Goal: Navigation & Orientation: Find specific page/section

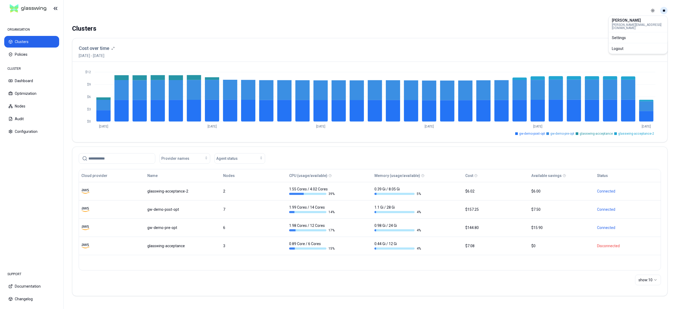
click at [664, 12] on html "ORGANISATION Clusters Policies CLUSTER Dashboard Optimization Nodes Audit Confi…" at bounding box center [338, 154] width 676 height 309
click at [632, 45] on div "Logout" at bounding box center [638, 48] width 57 height 8
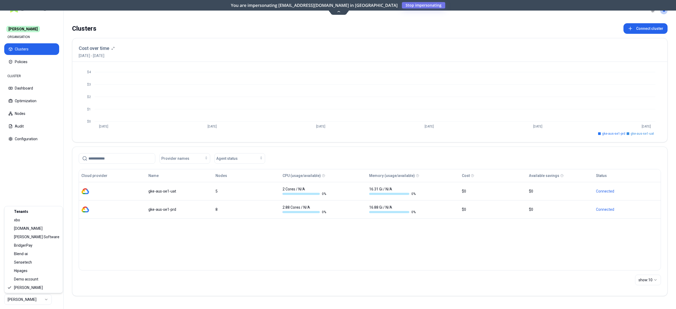
click at [29, 299] on html "Carma ORGANISATION Clusters Policies CLUSTER Dashboard Optimization Nodes Audit…" at bounding box center [338, 154] width 676 height 309
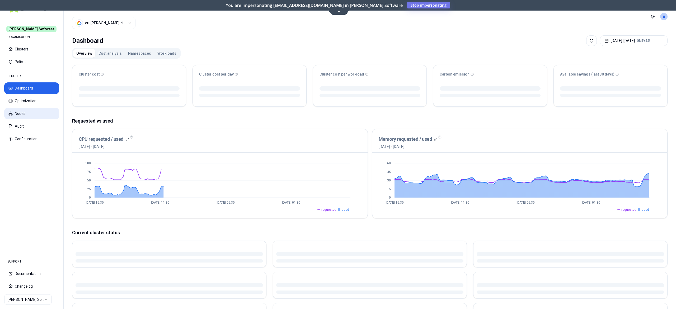
click at [18, 112] on button "Nodes" at bounding box center [31, 114] width 55 height 12
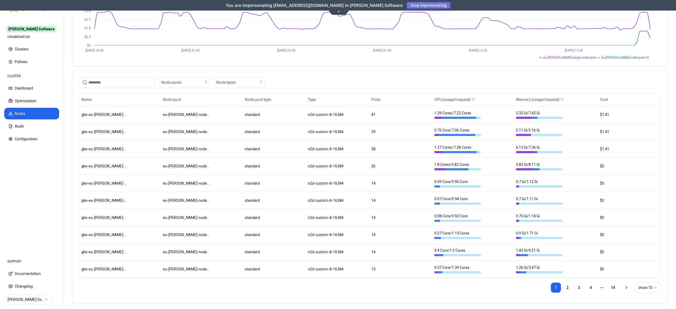
scroll to position [72, 0]
click at [566, 292] on link "2" at bounding box center [567, 289] width 11 height 11
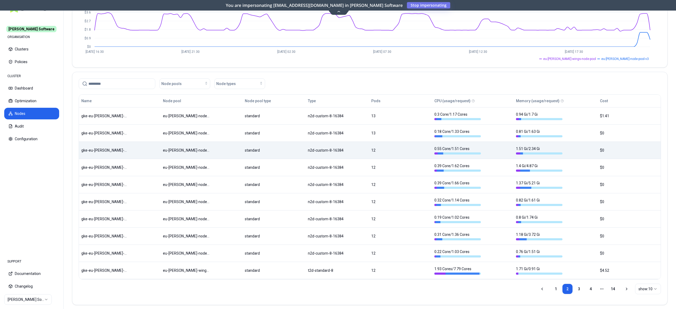
scroll to position [0, 0]
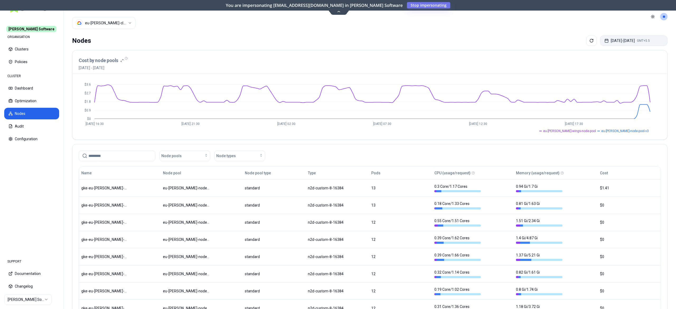
click at [616, 43] on button "Sep 22, 2025 - Sep 29, 2025 GMT+5.5" at bounding box center [634, 40] width 68 height 11
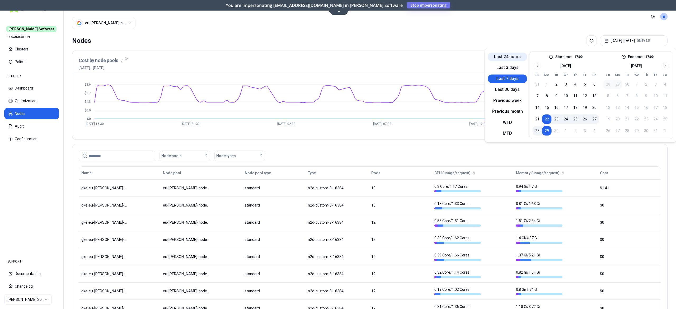
click at [506, 58] on button "Last 24 hours" at bounding box center [507, 57] width 39 height 8
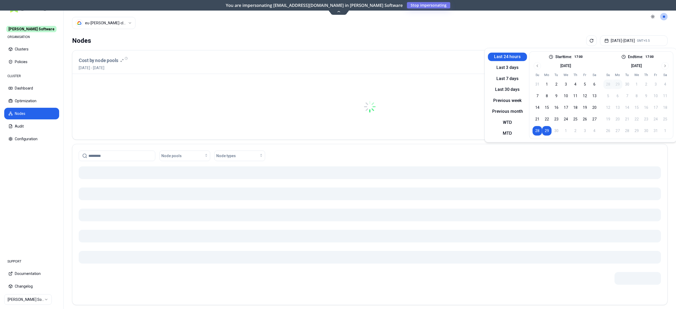
click at [451, 42] on div "Nodes Sep 28, 2025 - Sep 29, 2025 GMT+5.5" at bounding box center [370, 40] width 596 height 11
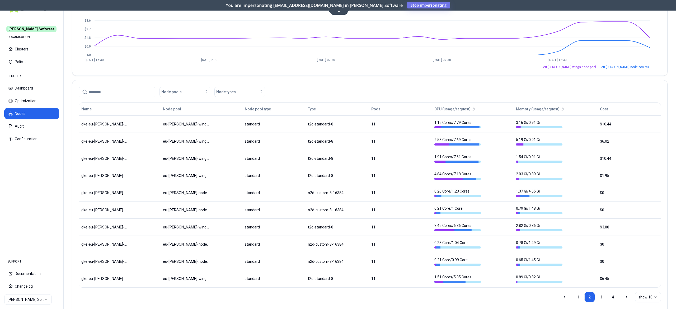
scroll to position [63, 0]
click at [574, 297] on link "1" at bounding box center [578, 297] width 11 height 11
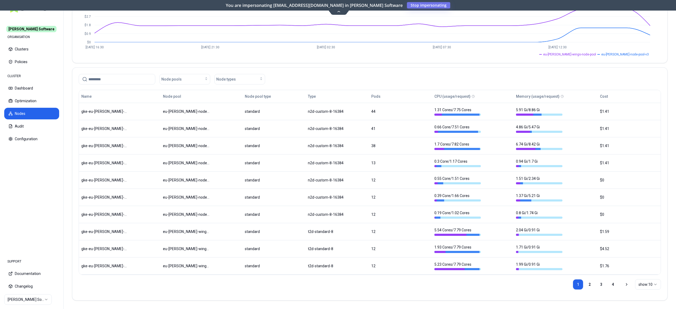
scroll to position [0, 0]
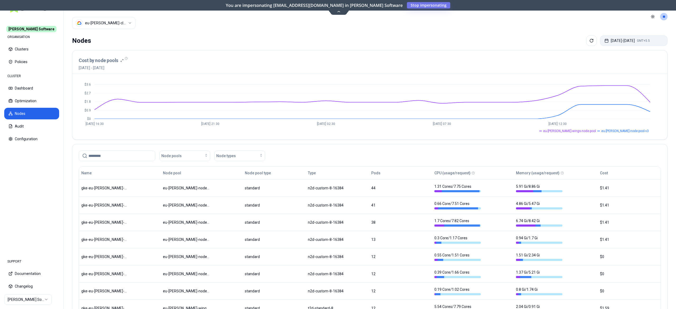
click at [623, 42] on button "Sep 28, 2025 - Sep 29, 2025 GMT+5.5" at bounding box center [634, 40] width 68 height 11
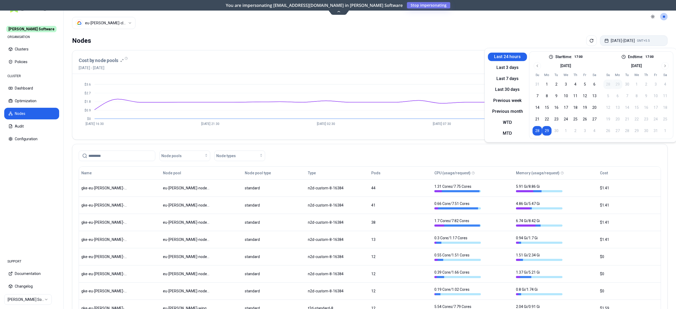
click at [623, 42] on button "Sep 28, 2025 - Sep 29, 2025 GMT+5.5" at bounding box center [634, 40] width 68 height 11
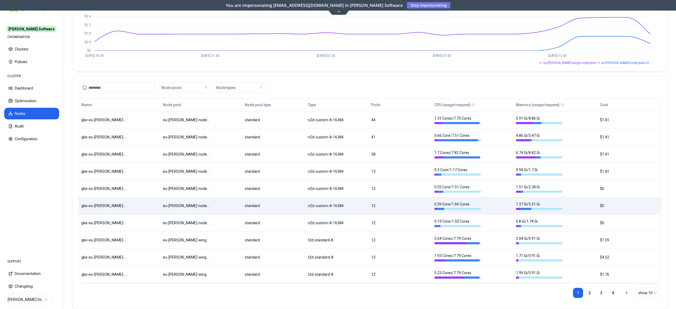
scroll to position [79, 0]
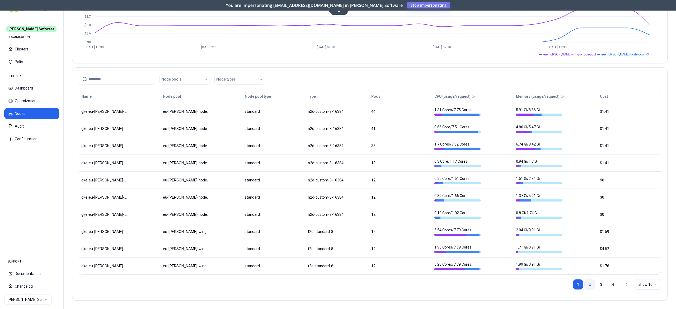
click at [591, 283] on link "2" at bounding box center [590, 284] width 11 height 11
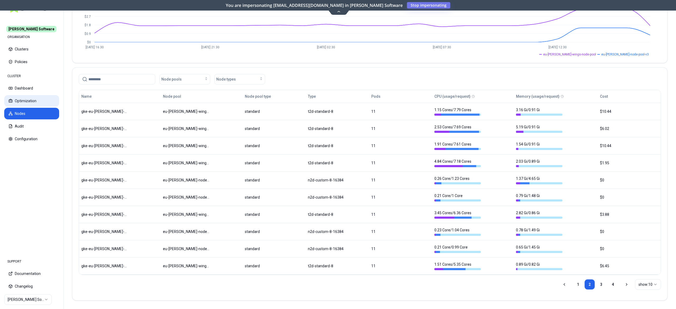
click at [21, 100] on button "Optimization" at bounding box center [31, 101] width 55 height 12
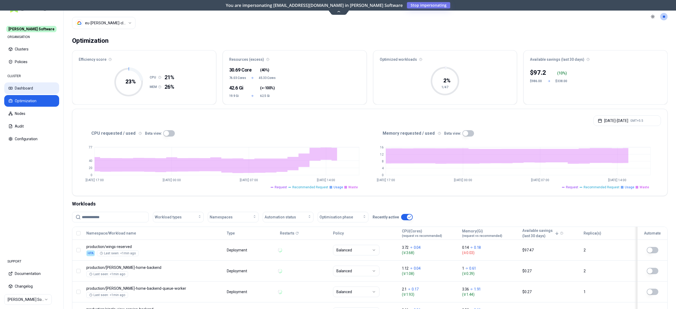
click at [31, 86] on button "Dashboard" at bounding box center [31, 88] width 55 height 12
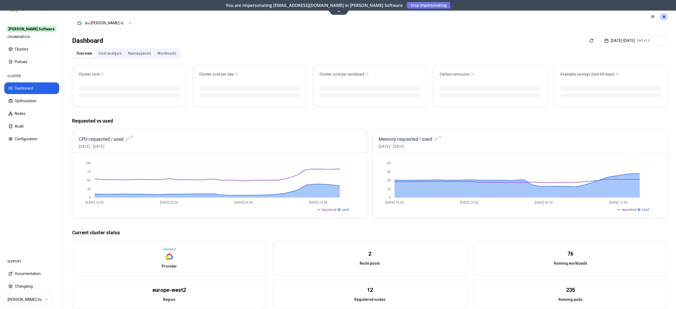
click at [166, 55] on button "Workloads" at bounding box center [166, 53] width 25 height 8
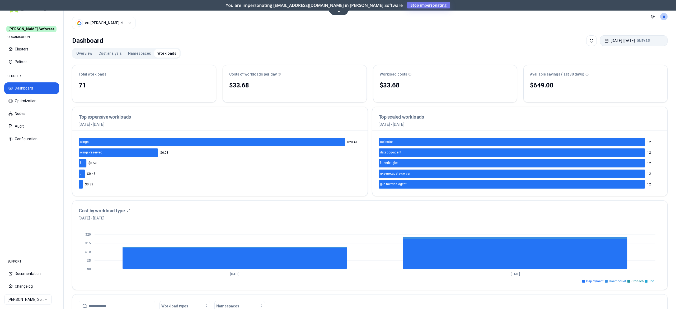
click at [625, 38] on button "Sep 28, 2025 - Sep 29, 2025 GMT+5.5" at bounding box center [634, 40] width 68 height 11
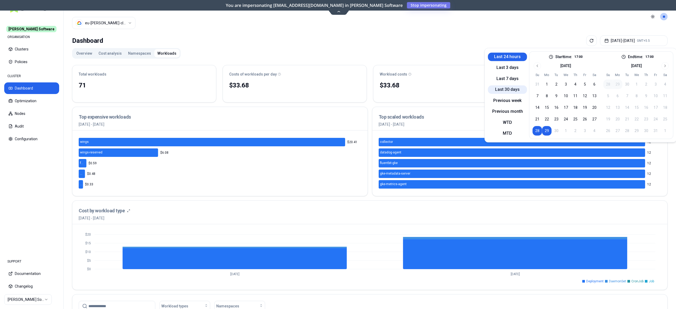
click at [494, 90] on button "Last 30 days" at bounding box center [507, 90] width 39 height 8
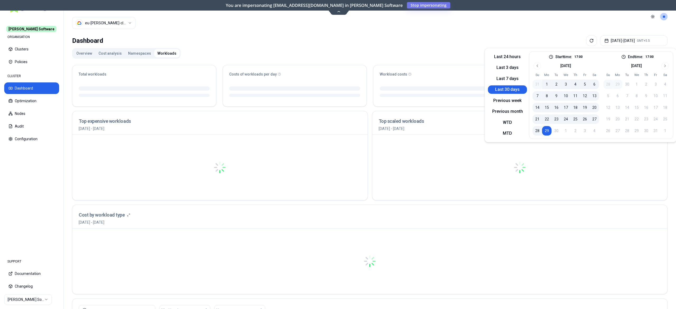
click at [414, 59] on div "Overview Cost analysis Namespaces Workloads Total workloads Costs of workloads …" at bounding box center [370, 254] width 596 height 412
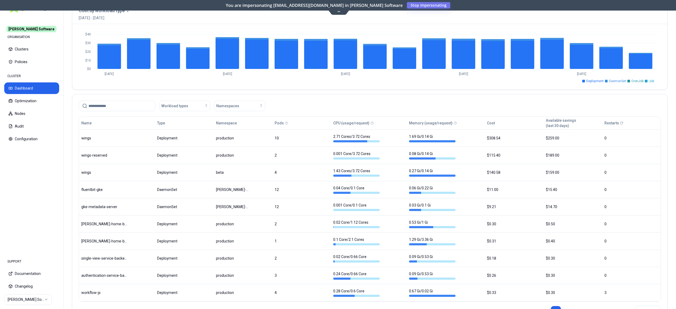
scroll to position [230, 0]
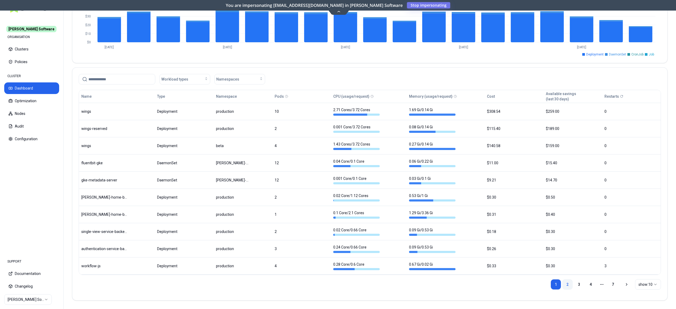
click at [567, 287] on link "2" at bounding box center [567, 284] width 11 height 11
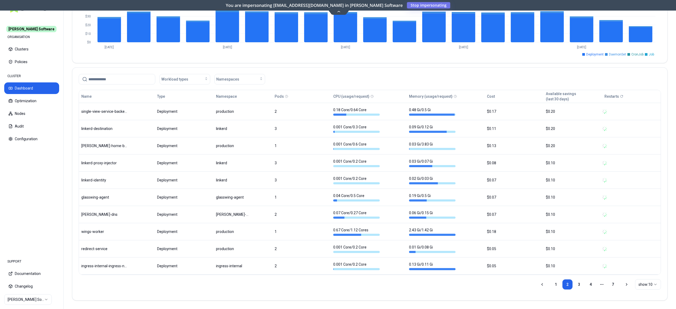
scroll to position [0, 0]
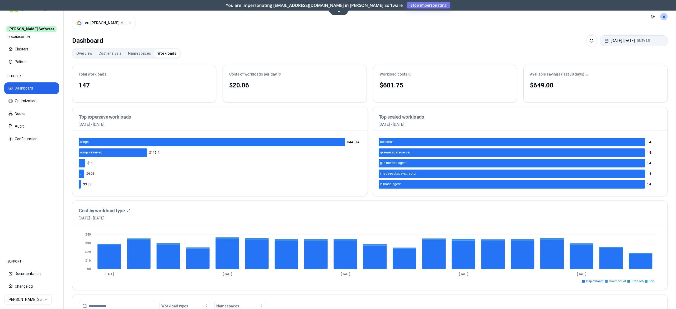
click at [634, 43] on button "Aug 30, 2025 - Sep 29, 2025 GMT+5.5" at bounding box center [634, 40] width 68 height 11
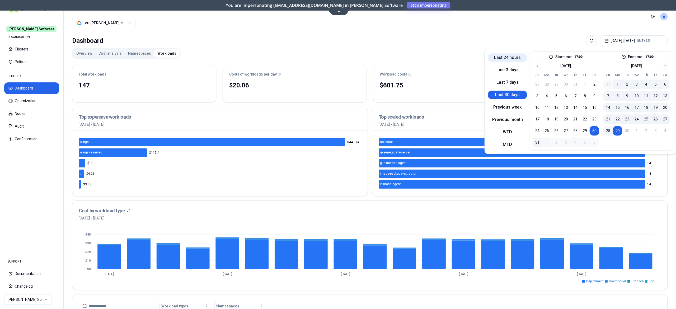
click at [516, 61] on button "Last 24 hours" at bounding box center [507, 57] width 39 height 8
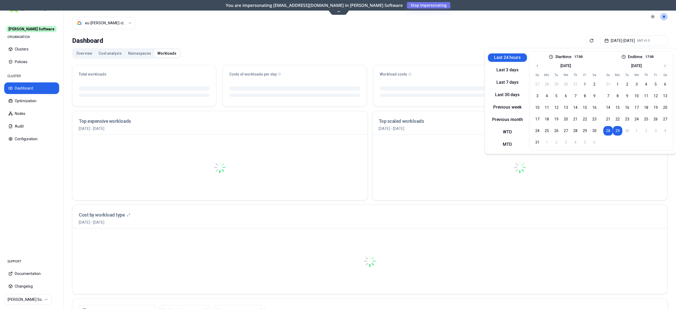
click at [447, 49] on div "Overview Cost analysis Namespaces Workloads Total workloads Costs of workloads …" at bounding box center [370, 254] width 596 height 412
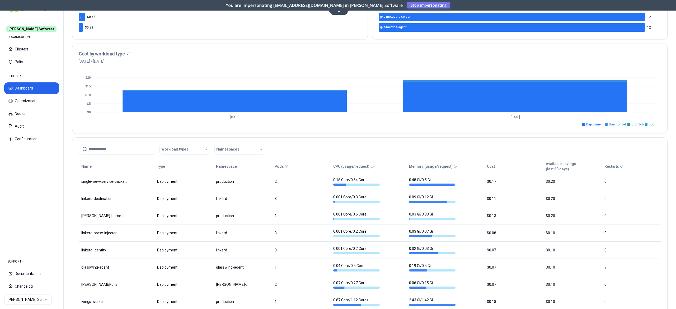
scroll to position [230, 0]
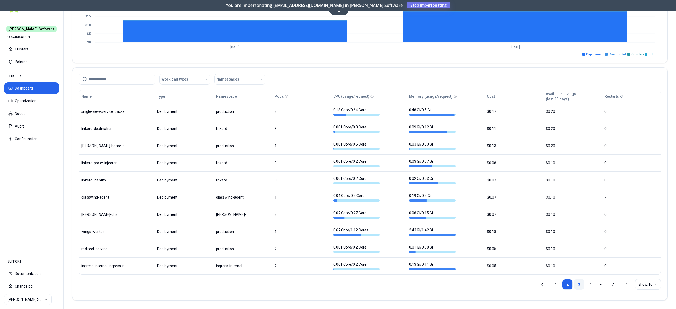
click at [575, 283] on link "3" at bounding box center [579, 284] width 11 height 11
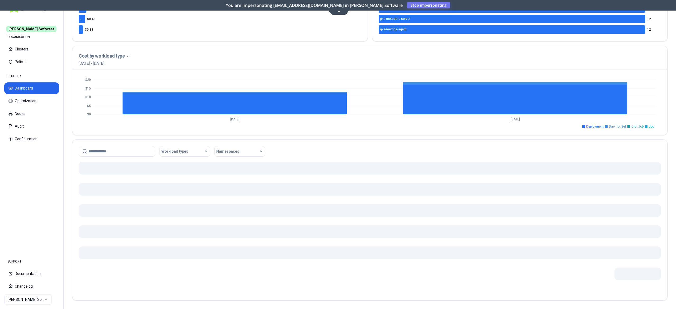
scroll to position [156, 0]
click at [575, 283] on div at bounding box center [370, 228] width 582 height 132
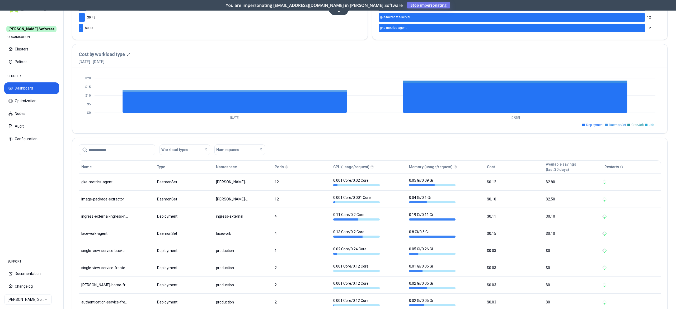
scroll to position [230, 0]
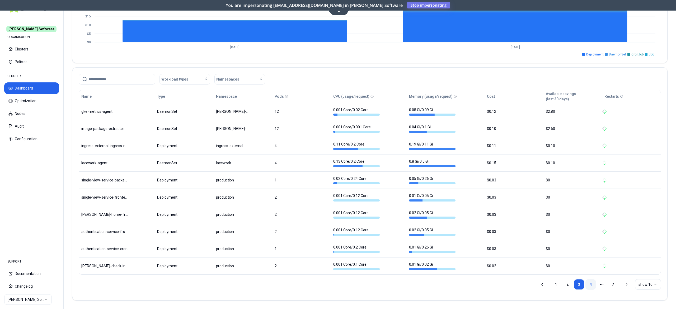
click at [591, 284] on link "4" at bounding box center [591, 284] width 11 height 11
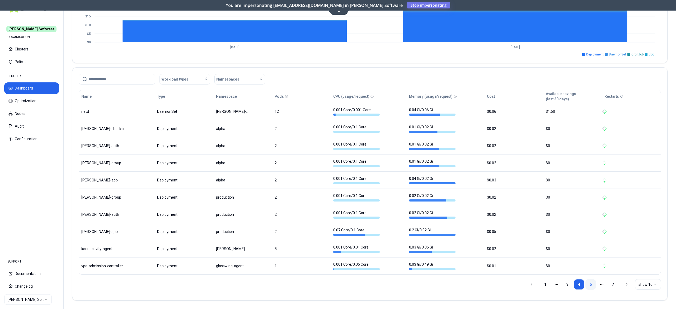
click at [591, 281] on link "5" at bounding box center [591, 284] width 11 height 11
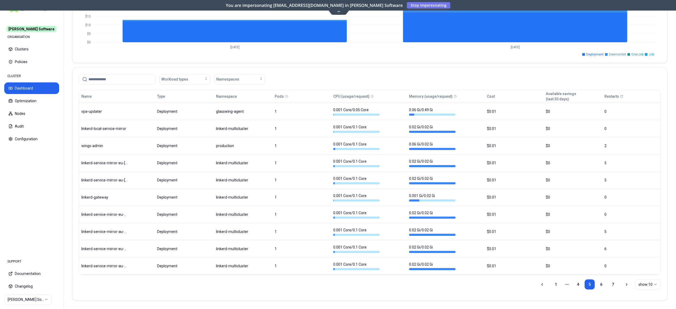
click at [601, 278] on div "1 More pages 4 5 6 7 show: 10" at bounding box center [600, 284] width 121 height 19
click at [601, 280] on link "6" at bounding box center [601, 284] width 11 height 11
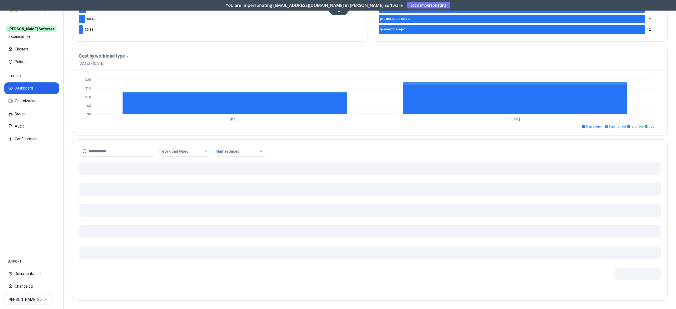
scroll to position [156, 0]
click at [601, 280] on div at bounding box center [370, 228] width 582 height 132
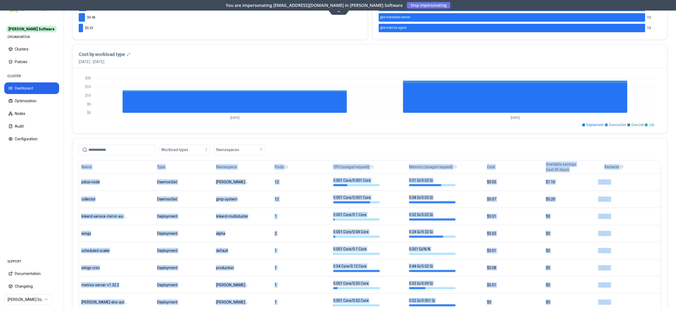
scroll to position [230, 0]
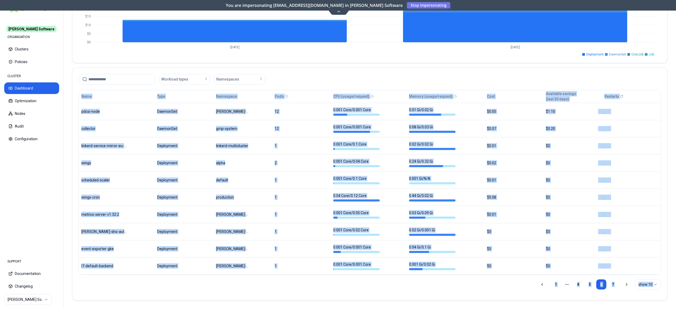
click at [442, 277] on div "1 More pages 4 5 6 7 show: 10" at bounding box center [370, 284] width 582 height 19
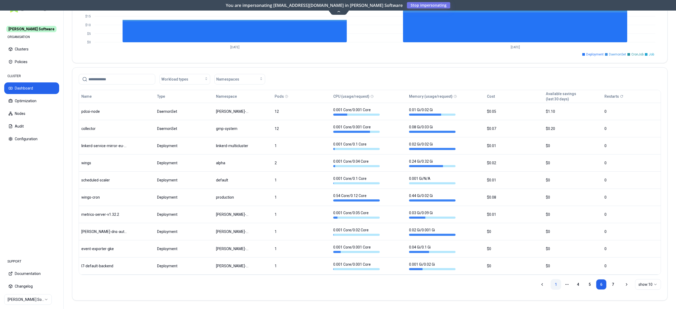
click at [555, 283] on link "1" at bounding box center [556, 284] width 11 height 11
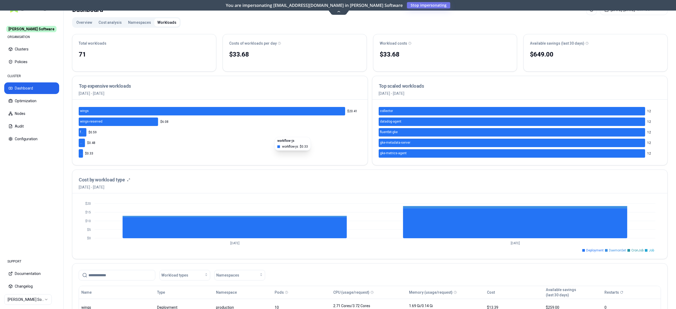
scroll to position [0, 0]
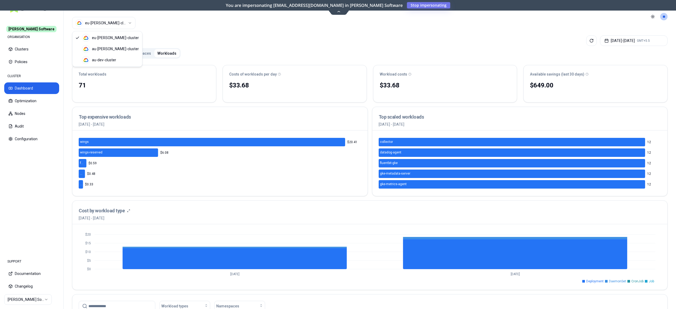
click at [114, 24] on html "Rex Software ORGANISATION Clusters Policies CLUSTER Dashboard Optimization Node…" at bounding box center [338, 154] width 676 height 309
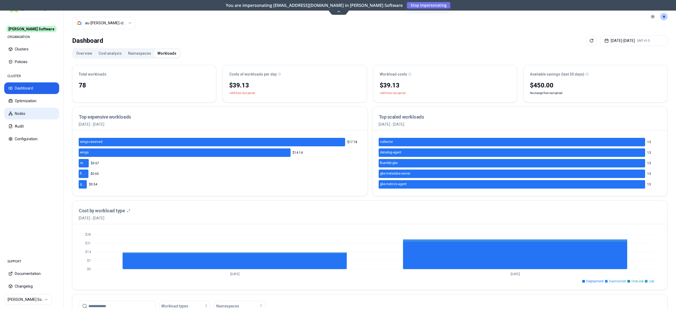
click at [15, 118] on button "Nodes" at bounding box center [31, 114] width 55 height 12
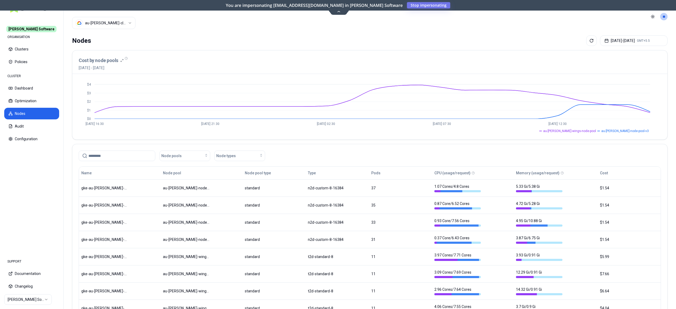
scroll to position [79, 0]
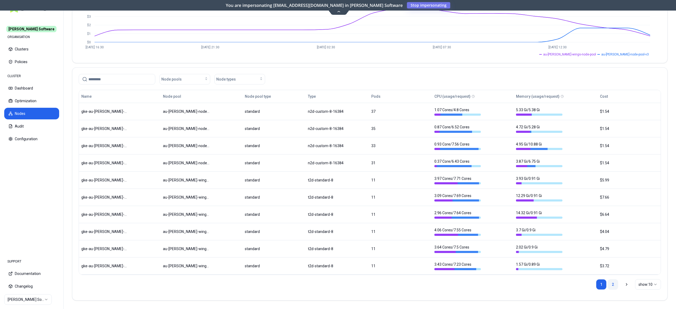
click at [609, 284] on link "2" at bounding box center [613, 284] width 11 height 11
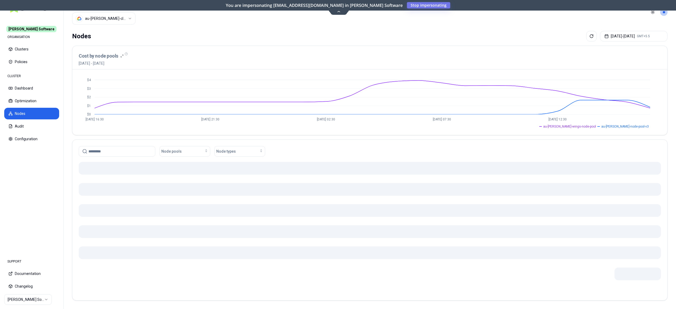
scroll to position [0, 0]
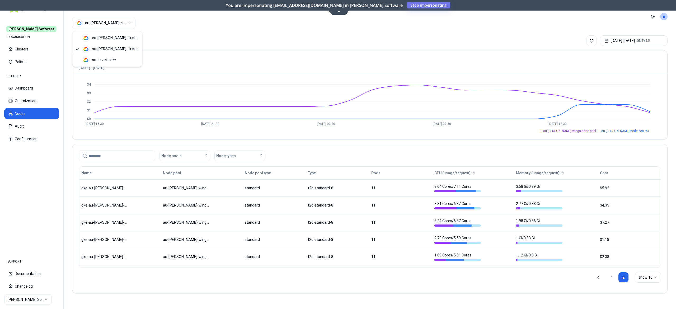
click at [117, 25] on html "Rex Software ORGANISATION Clusters Policies CLUSTER Dashboard Optimization Node…" at bounding box center [338, 154] width 676 height 309
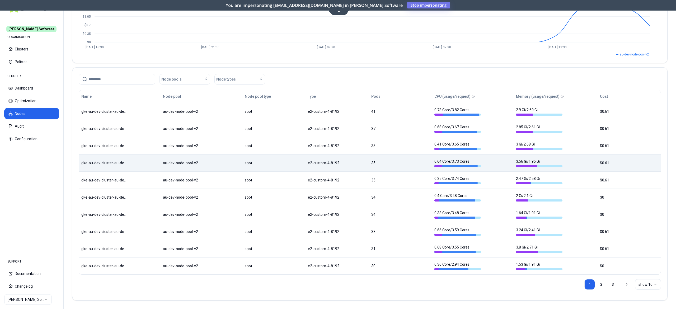
scroll to position [78, 0]
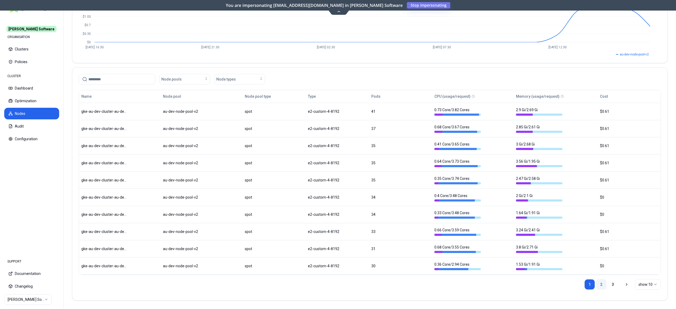
click at [599, 285] on link "2" at bounding box center [601, 284] width 11 height 11
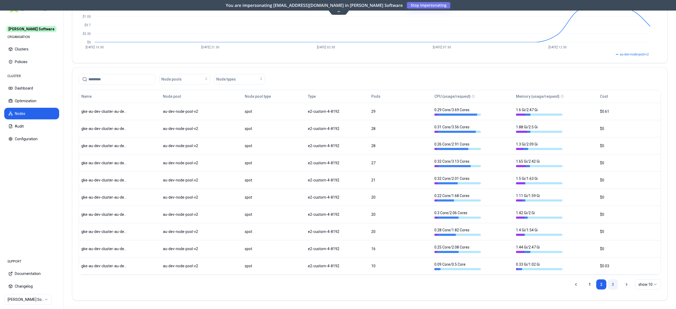
click at [614, 283] on link "3" at bounding box center [613, 284] width 11 height 11
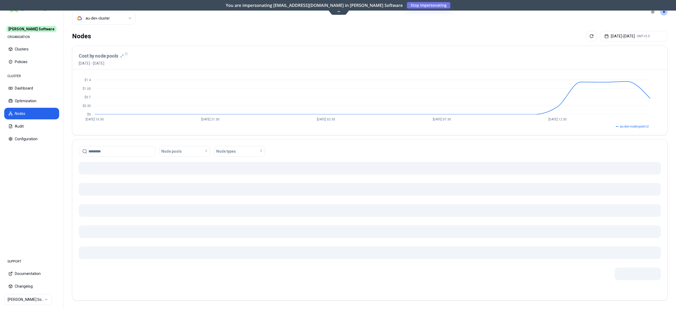
scroll to position [0, 0]
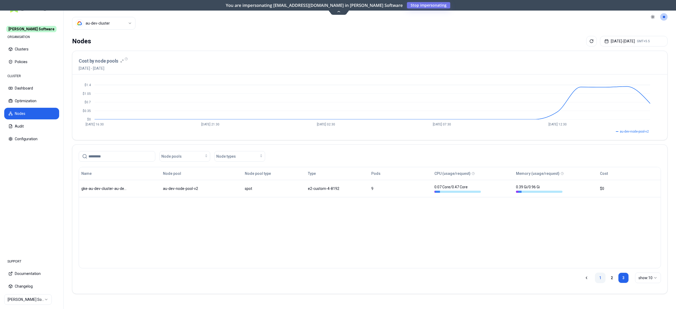
click at [600, 279] on link "1" at bounding box center [600, 278] width 11 height 11
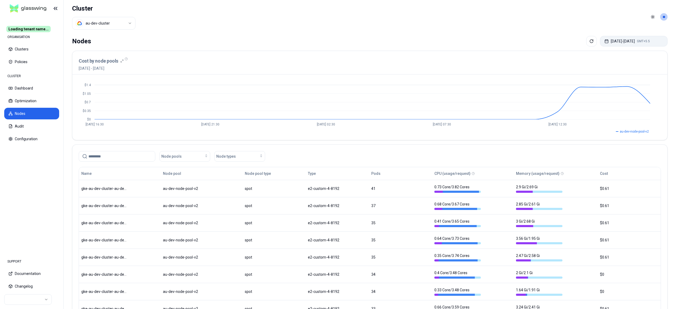
click at [607, 45] on button "[DATE] - [DATE] GMT+5.5" at bounding box center [634, 41] width 68 height 11
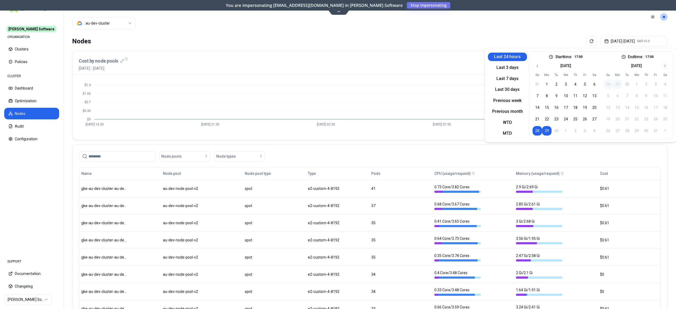
click at [544, 133] on button "29" at bounding box center [547, 131] width 10 height 10
click at [262, 38] on div "Nodes Sep 29, 2025 - Sep 29, 2025 GMT+5.5" at bounding box center [370, 41] width 596 height 11
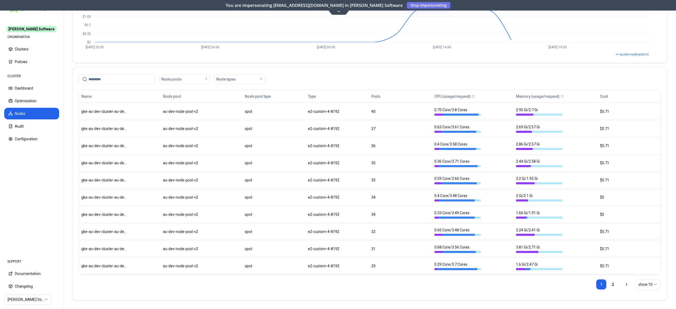
scroll to position [78, 0]
click at [615, 286] on link "2" at bounding box center [613, 284] width 11 height 11
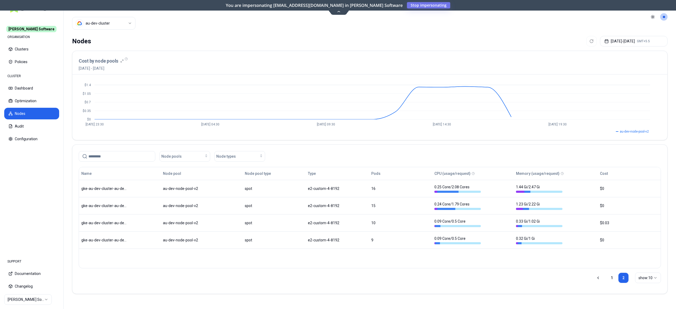
scroll to position [0, 0]
click at [609, 283] on link "1" at bounding box center [612, 278] width 11 height 11
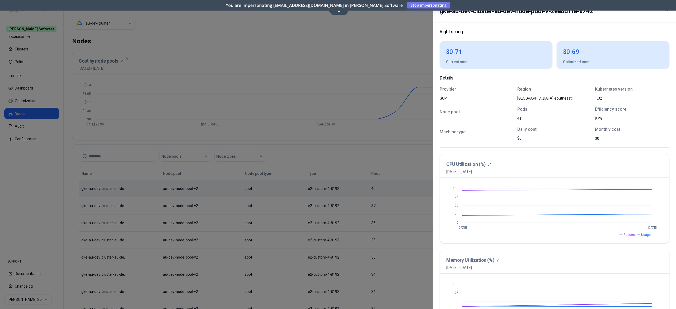
click at [469, 63] on div "Current cost" at bounding box center [496, 64] width 113 height 10
click at [321, 194] on div at bounding box center [338, 154] width 676 height 309
click at [326, 202] on div at bounding box center [338, 154] width 676 height 309
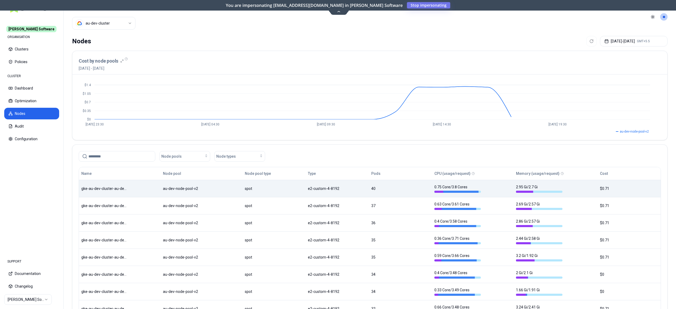
click at [616, 47] on div "Nodes Sep 29, 2025 - Sep 29, 2025 GMT+5.5 Cost by node pools 29th September 202…" at bounding box center [370, 210] width 613 height 352
click at [623, 42] on button "Sep 29, 2025 - Sep 29, 2025 GMT+5.5" at bounding box center [634, 41] width 68 height 11
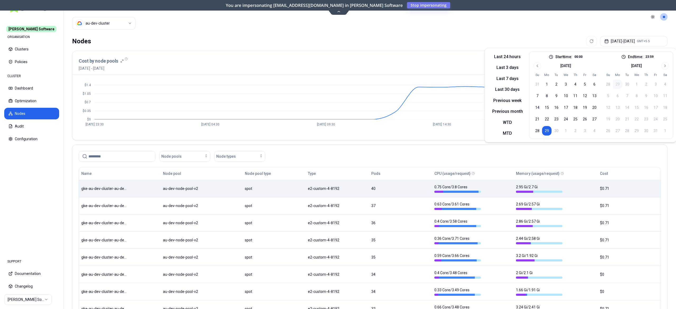
click at [544, 135] on button "29" at bounding box center [547, 131] width 10 height 10
click at [512, 60] on button "Last 24 hours" at bounding box center [507, 57] width 39 height 8
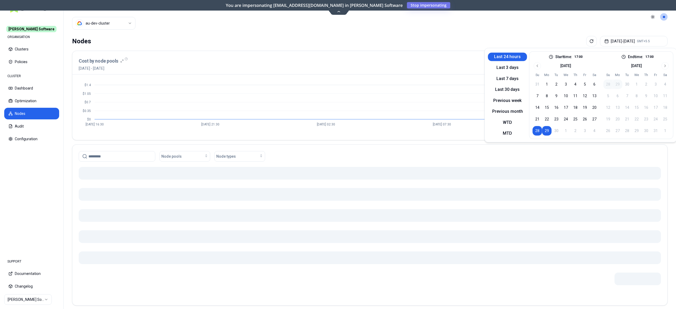
click at [494, 55] on button "Last 24 hours" at bounding box center [507, 57] width 39 height 8
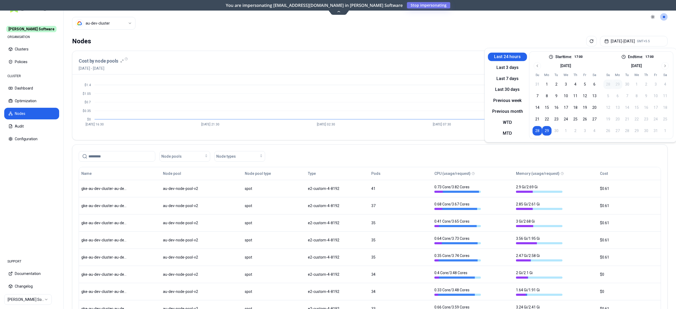
click at [485, 35] on div "Nodes Sep 28, 2025 - Sep 29, 2025 GMT+5.5 Cost by node pools 28th September 202…" at bounding box center [370, 210] width 613 height 352
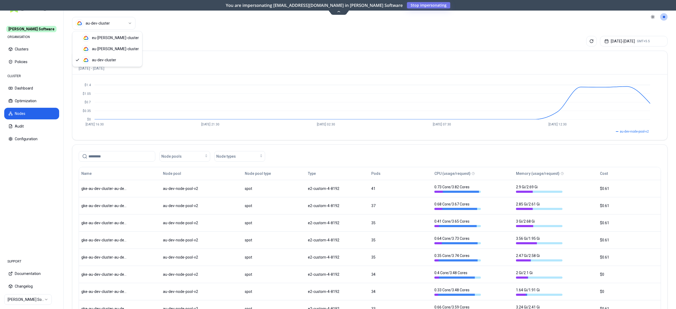
click at [119, 23] on html "Rex Software ORGANISATION Clusters Policies CLUSTER Dashboard Optimization Node…" at bounding box center [338, 154] width 676 height 309
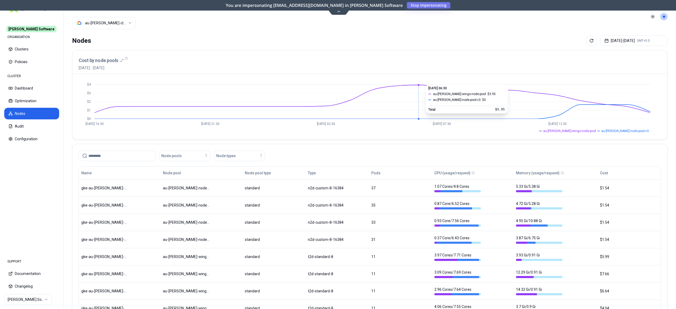
scroll to position [79, 0]
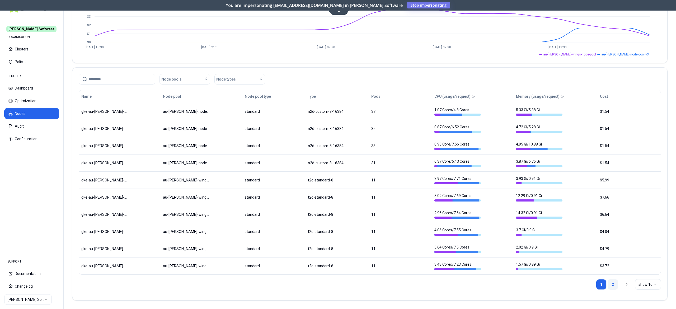
click at [612, 285] on link "2" at bounding box center [613, 284] width 11 height 11
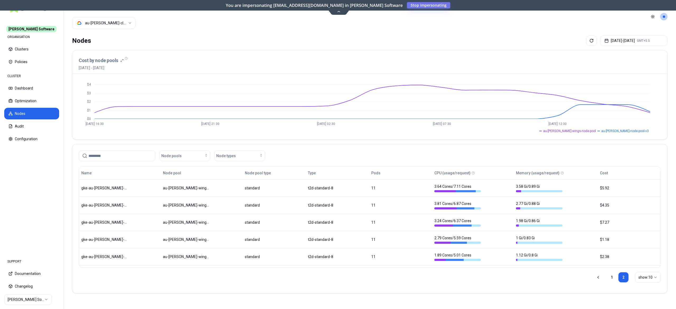
scroll to position [0, 0]
click at [120, 25] on html "Rex Software ORGANISATION Clusters Policies CLUSTER Dashboard Optimization Node…" at bounding box center [338, 154] width 676 height 309
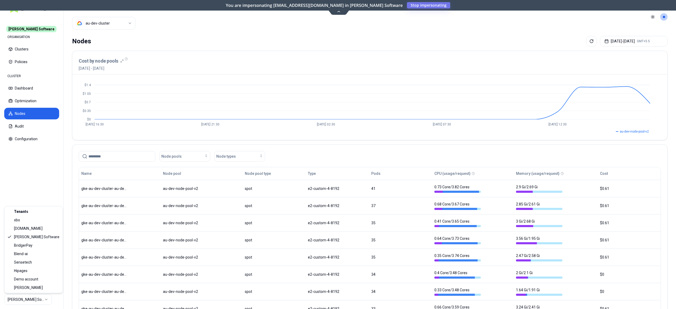
click at [20, 300] on html "Rex Software ORGANISATION Clusters Policies CLUSTER Dashboard Optimization Node…" at bounding box center [338, 154] width 676 height 309
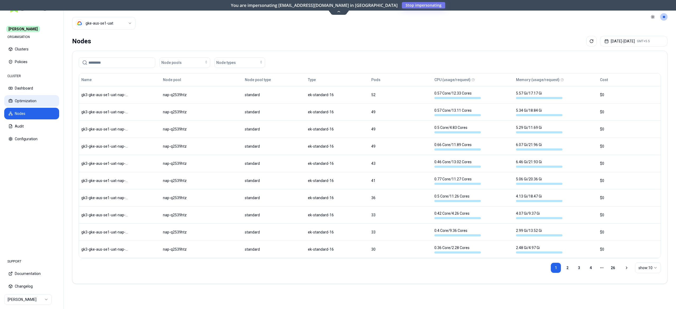
click at [32, 105] on button "Optimization" at bounding box center [31, 101] width 55 height 12
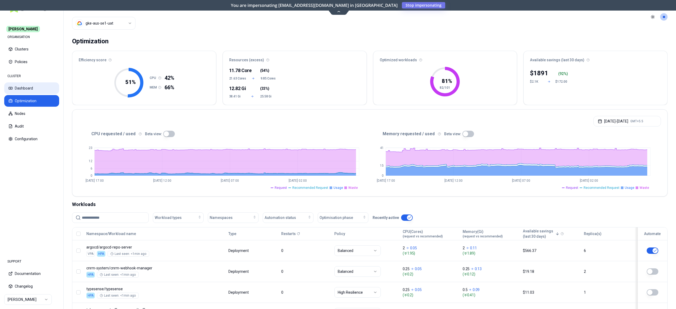
click at [26, 88] on button "Dashboard" at bounding box center [31, 88] width 55 height 12
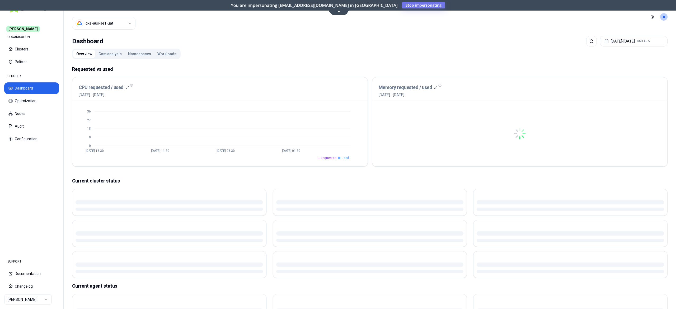
click at [166, 55] on button "Workloads" at bounding box center [166, 54] width 25 height 8
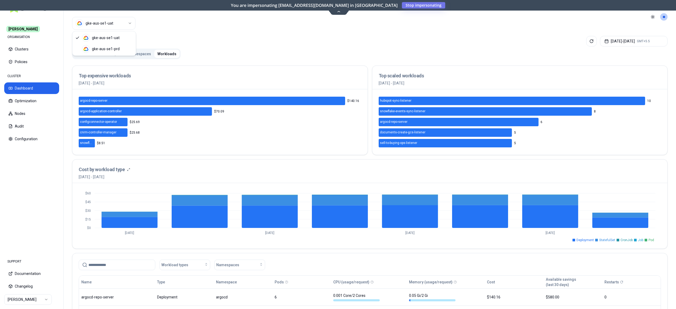
click at [114, 19] on html "[PERSON_NAME] ORGANISATION Clusters Policies CLUSTER Dashboard Optimization Nod…" at bounding box center [338, 154] width 676 height 309
click at [31, 305] on html "Carma ORGANISATION Clusters Policies CLUSTER Dashboard Optimization Nodes Audit…" at bounding box center [338, 154] width 676 height 309
click at [31, 303] on html "Carma ORGANISATION Clusters Policies CLUSTER Dashboard Optimization Nodes Audit…" at bounding box center [338, 154] width 676 height 309
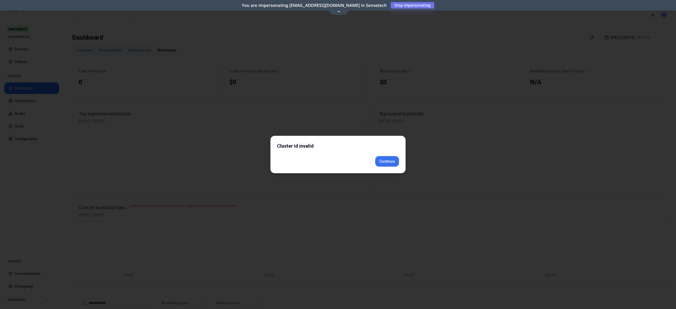
click at [389, 166] on button "Continue" at bounding box center [387, 161] width 24 height 11
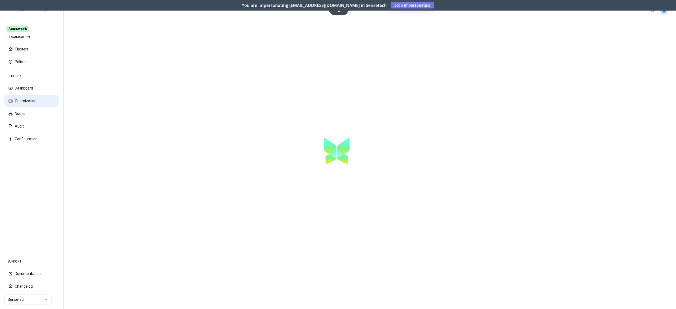
click at [29, 102] on button "Optimization" at bounding box center [31, 101] width 55 height 12
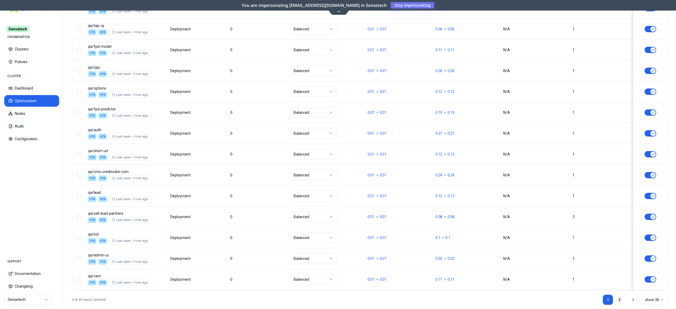
scroll to position [594, 0]
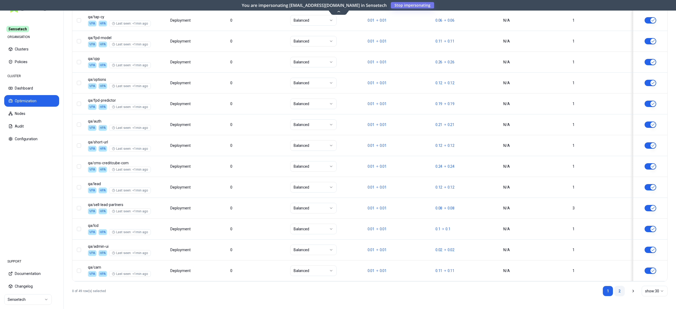
click at [617, 295] on link "2" at bounding box center [619, 291] width 11 height 11
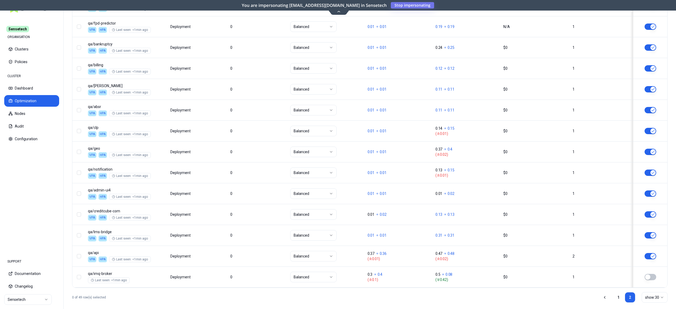
scroll to position [361, 0]
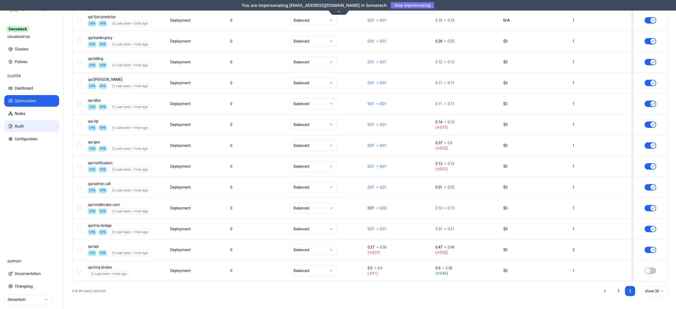
click at [24, 130] on button "Audit" at bounding box center [31, 126] width 55 height 12
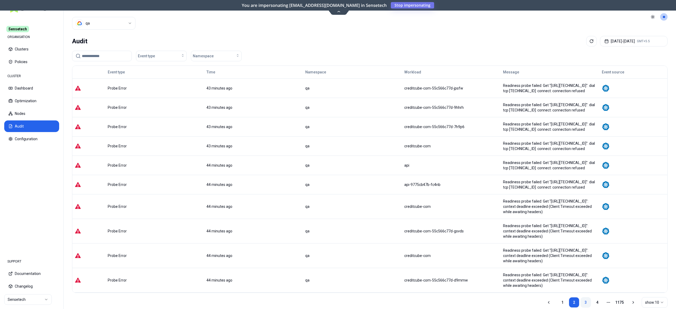
click at [587, 297] on link "3" at bounding box center [586, 302] width 11 height 11
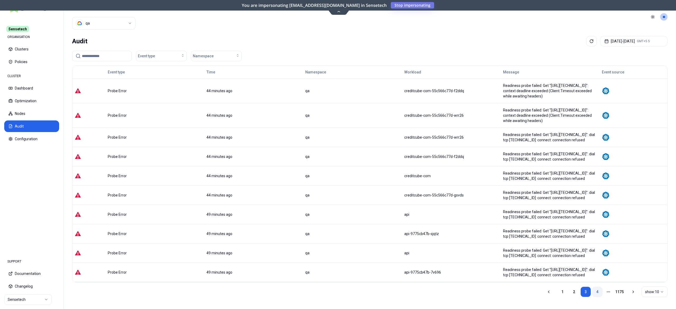
click at [593, 287] on link "4" at bounding box center [597, 292] width 11 height 11
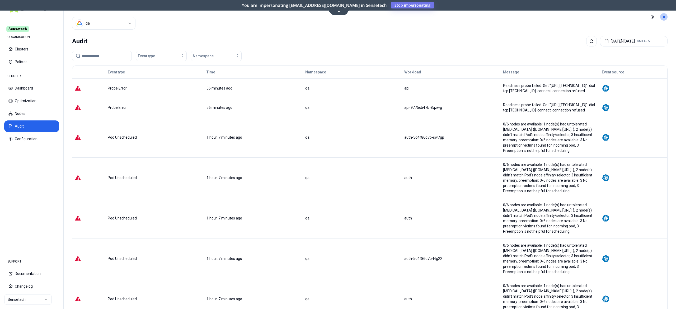
scroll to position [125, 0]
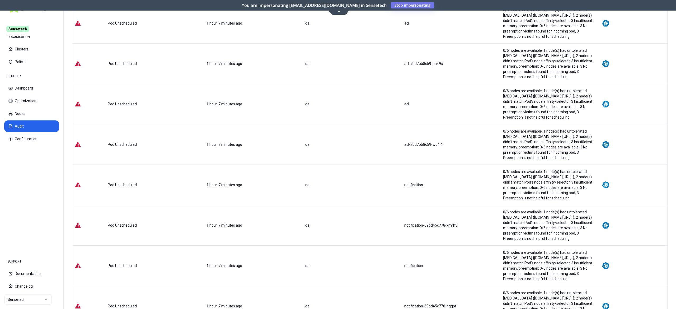
scroll to position [0, 0]
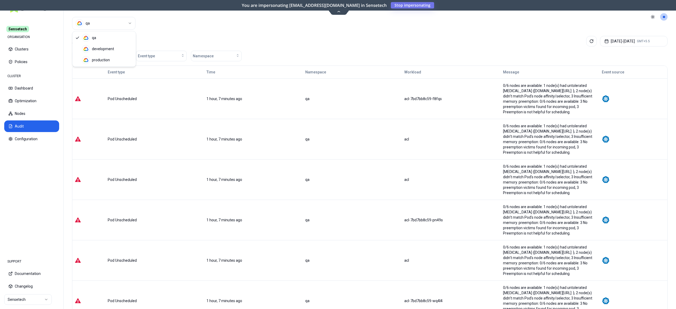
click at [87, 21] on html "Sensetech ORGANISATION Clusters Policies CLUSTER Dashboard Optimization Nodes A…" at bounding box center [338, 154] width 676 height 309
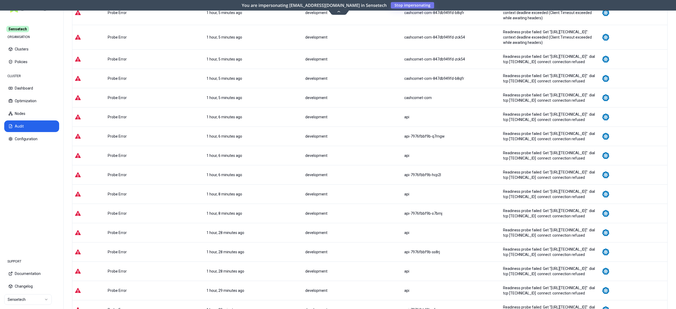
scroll to position [385, 0]
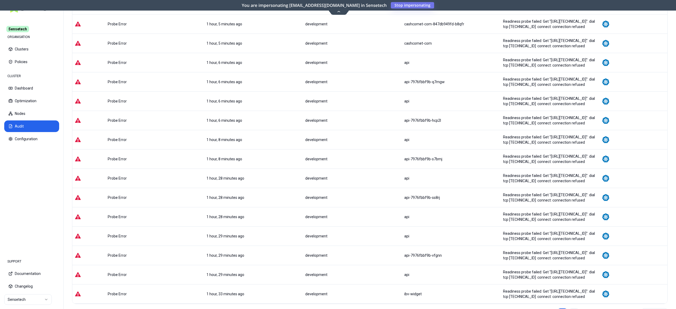
drag, startPoint x: 577, startPoint y: 280, endPoint x: 574, endPoint y: 284, distance: 5.0
click at [574, 308] on li "2" at bounding box center [574, 313] width 11 height 11
click at [574, 308] on link "2" at bounding box center [574, 313] width 11 height 11
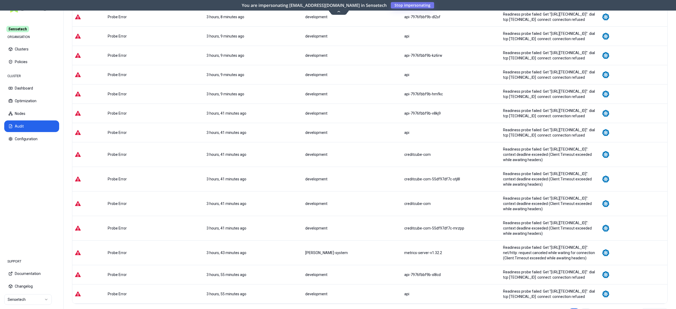
click at [584, 308] on link "3" at bounding box center [586, 313] width 11 height 11
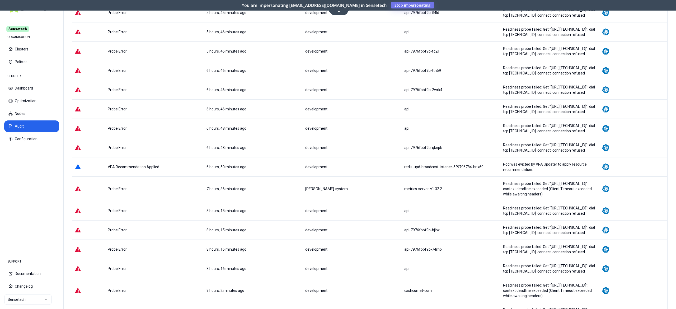
scroll to position [382, 0]
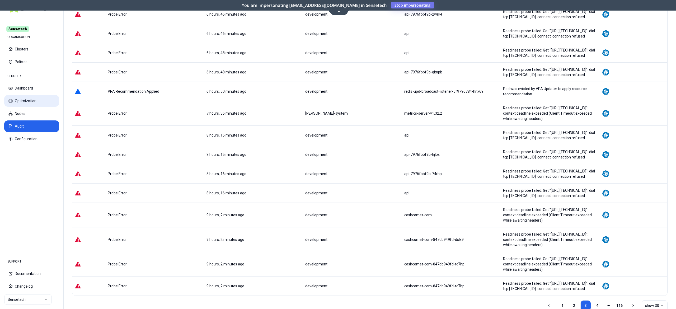
click at [33, 101] on button "Optimization" at bounding box center [31, 101] width 55 height 12
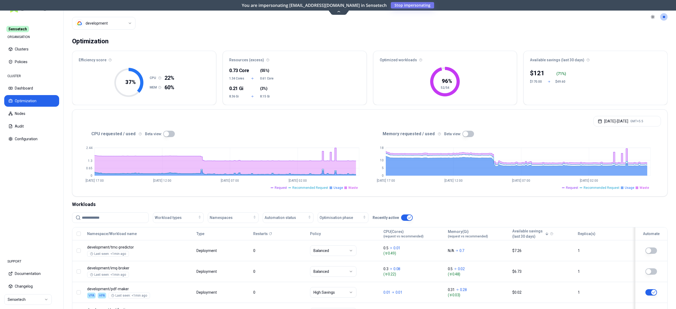
click at [169, 136] on button "button" at bounding box center [169, 134] width 12 height 6
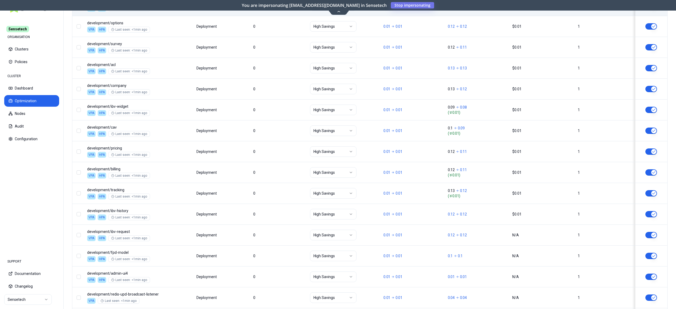
scroll to position [594, 0]
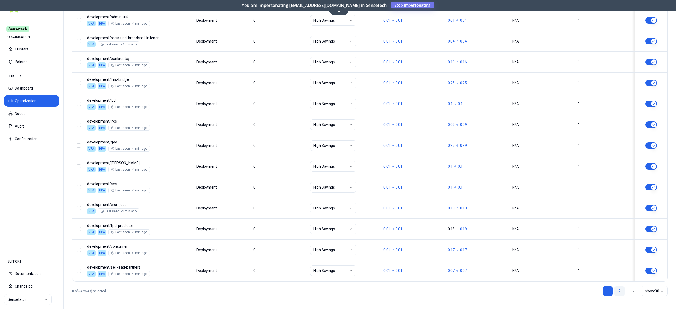
click at [622, 294] on link "2" at bounding box center [619, 291] width 11 height 11
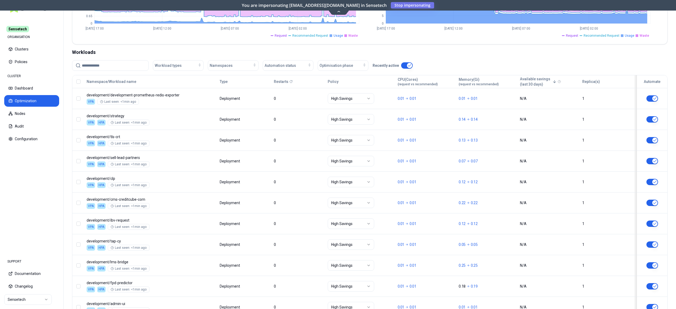
scroll to position [151, 0]
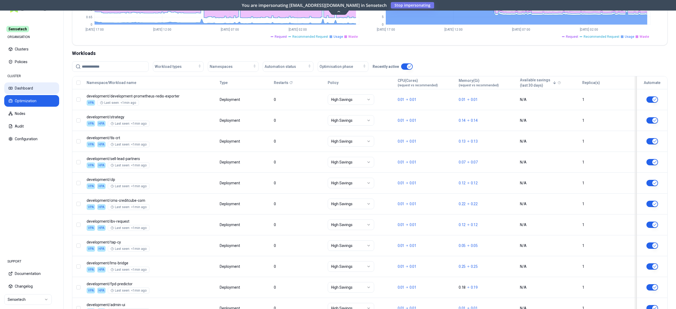
click at [30, 90] on button "Dashboard" at bounding box center [31, 88] width 55 height 12
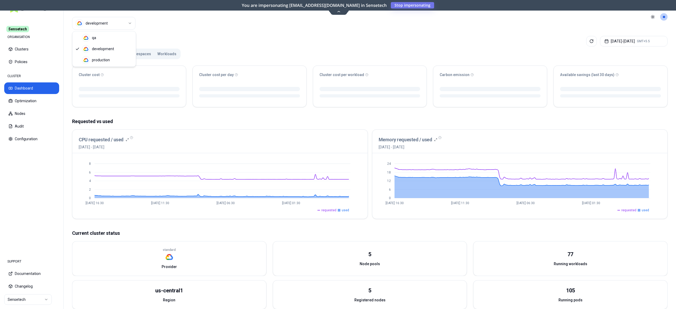
click at [105, 20] on html "Sensetech ORGANISATION Clusters Policies CLUSTER Dashboard Optimization Nodes A…" at bounding box center [338, 154] width 676 height 309
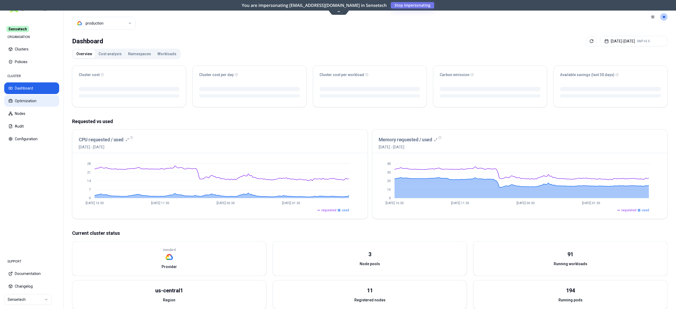
click at [30, 105] on button "Optimization" at bounding box center [31, 101] width 55 height 12
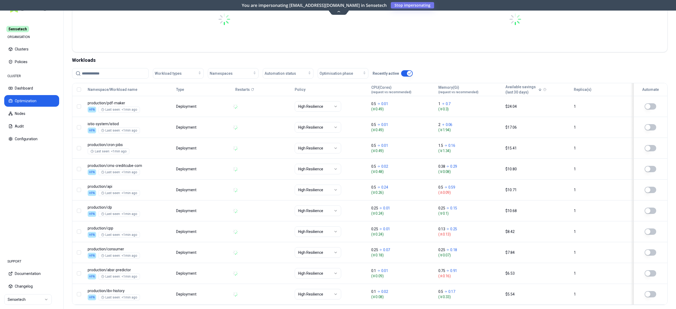
scroll to position [171, 0]
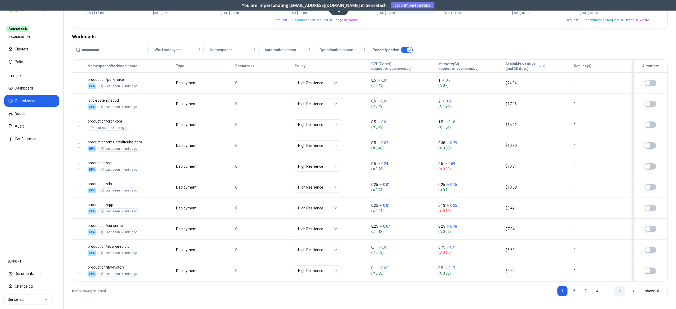
click at [615, 290] on link "6" at bounding box center [619, 291] width 11 height 11
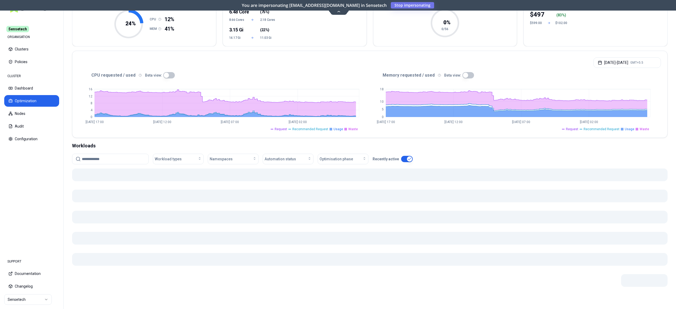
scroll to position [87, 0]
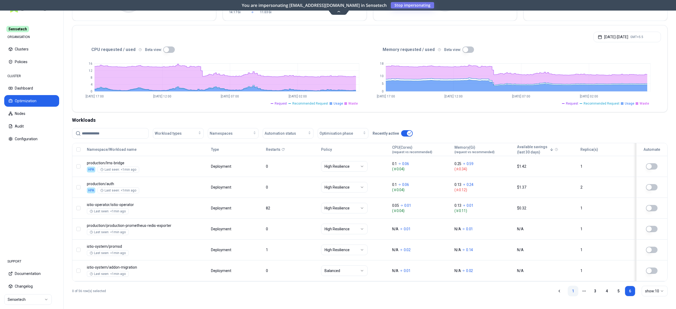
click at [574, 291] on link "1" at bounding box center [573, 291] width 11 height 11
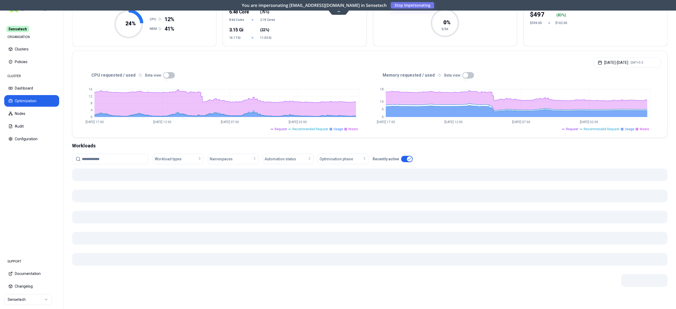
click at [574, 291] on div at bounding box center [370, 235] width 596 height 132
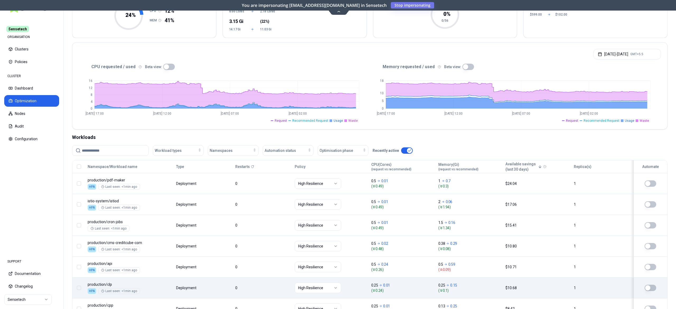
scroll to position [67, 0]
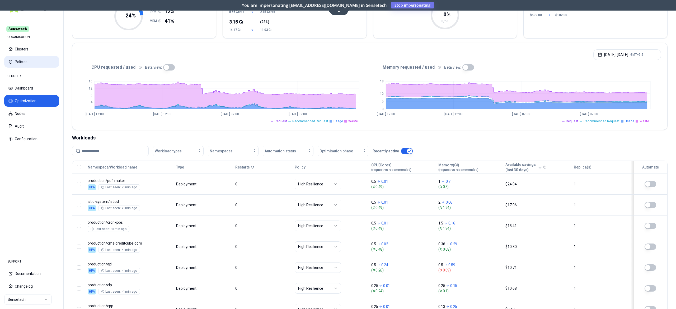
click at [21, 64] on button "Policies" at bounding box center [31, 62] width 55 height 12
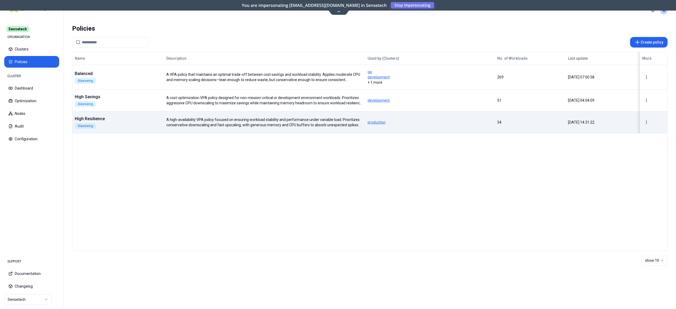
click at [129, 116] on td "High Resilience Glasswing" at bounding box center [118, 122] width 92 height 22
click at [129, 116] on body "Sensetech ORGANISATION Clusters Policies CLUSTER Dashboard Optimization Nodes A…" at bounding box center [338, 154] width 676 height 309
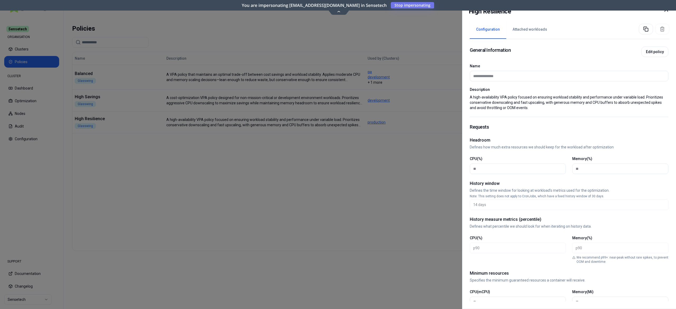
click at [666, 11] on icon at bounding box center [666, 10] width 6 height 6
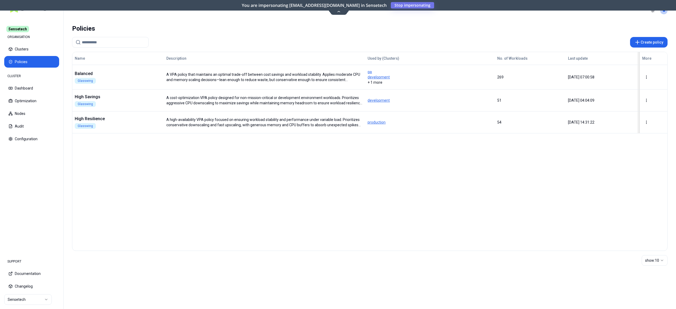
click at [345, 156] on div "Name Description Used by (Clusters) No. of Workloads Last update More Balanced …" at bounding box center [370, 151] width 596 height 199
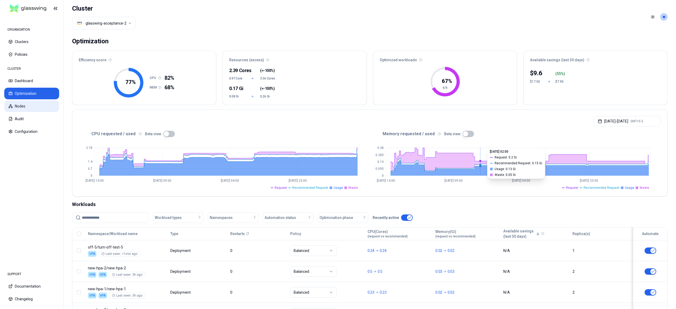
click at [34, 112] on button "Nodes" at bounding box center [31, 106] width 55 height 12
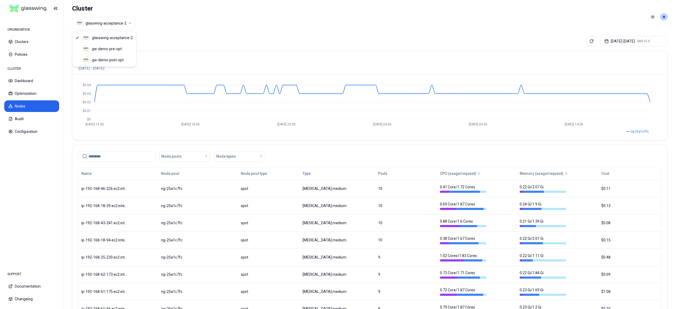
click at [123, 28] on html "ORGANISATION Clusters Policies CLUSTER Dashboard Optimization Nodes Audit Confi…" at bounding box center [338, 154] width 676 height 309
click at [665, 22] on html "ORGANISATION Clusters Policies CLUSTER Dashboard Optimization Nodes Audit Confi…" at bounding box center [338, 154] width 676 height 309
click at [663, 18] on html "ORGANISATION Clusters Policies CLUSTER Dashboard Optimization Nodes Audit Confi…" at bounding box center [338, 154] width 676 height 309
click at [629, 54] on div "Logout" at bounding box center [638, 55] width 57 height 8
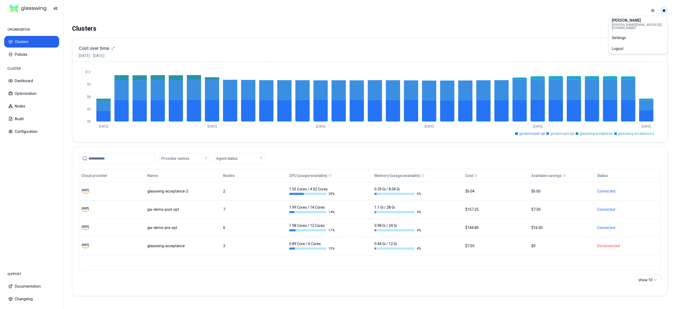
click at [663, 7] on html "ORGANISATION Clusters Policies CLUSTER Dashboard Optimization Nodes Audit Confi…" at bounding box center [338, 154] width 676 height 309
click at [626, 44] on div "Logout" at bounding box center [638, 48] width 57 height 8
